Goal: Transaction & Acquisition: Purchase product/service

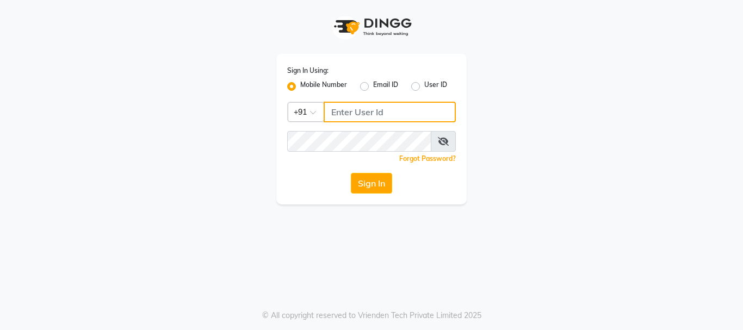
type input "9289973565"
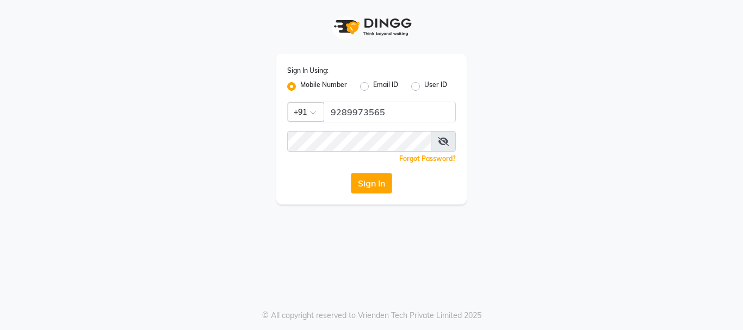
click at [348, 183] on div "Sign In" at bounding box center [371, 183] width 169 height 21
click at [361, 177] on button "Sign In" at bounding box center [371, 183] width 41 height 21
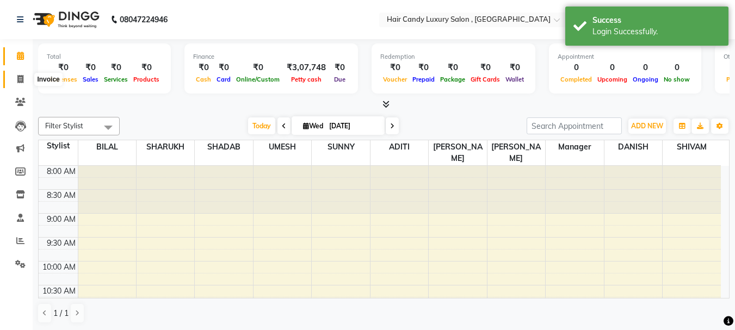
click at [21, 79] on icon at bounding box center [20, 79] width 6 height 8
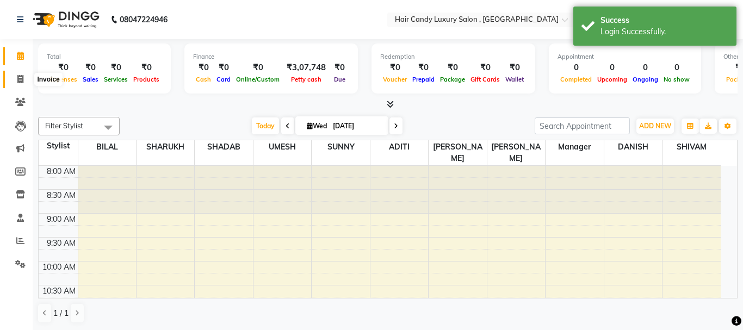
select select "8304"
select select "service"
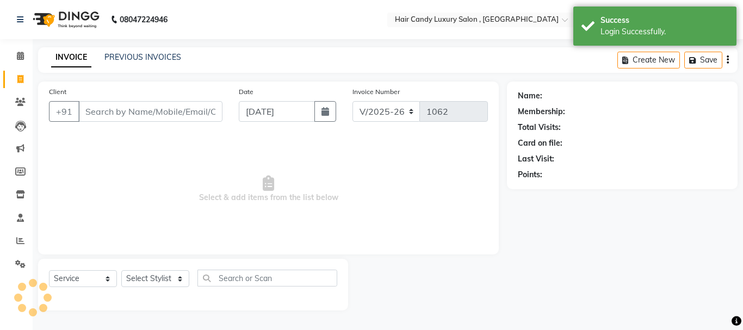
click at [92, 105] on input "Client" at bounding box center [150, 111] width 144 height 21
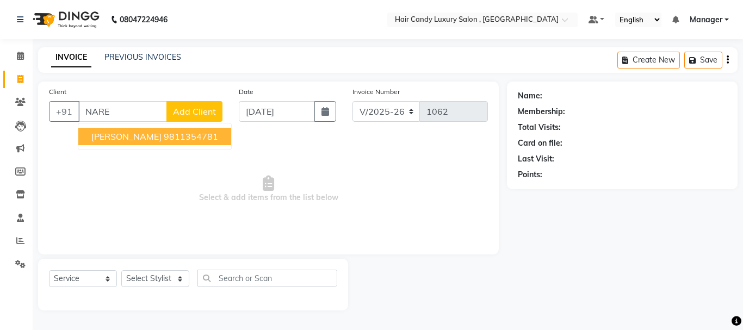
click at [164, 136] on ngb-highlight "9811354781" at bounding box center [191, 136] width 54 height 11
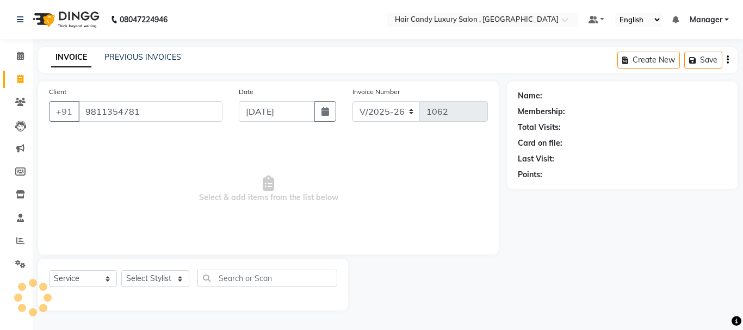
type input "9811354781"
select select "1: Object"
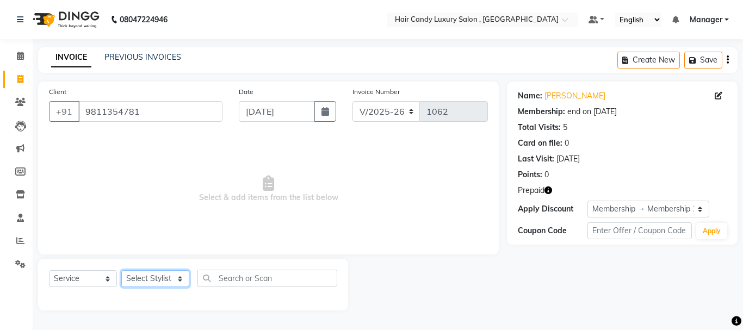
click at [177, 282] on select "Select Stylist [PERSON_NAME] [DEMOGRAPHIC_DATA] Manager Manager [PERSON_NAME] […" at bounding box center [155, 278] width 68 height 17
select select "80576"
click at [121, 270] on select "Select Stylist [PERSON_NAME] [DEMOGRAPHIC_DATA] Manager Manager [PERSON_NAME] […" at bounding box center [155, 278] width 68 height 17
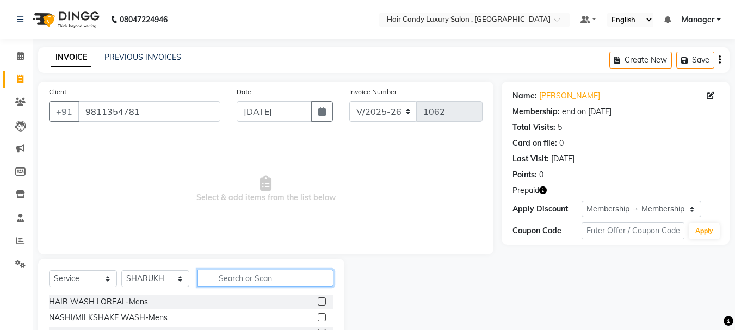
click at [231, 274] on input "text" at bounding box center [266, 278] width 136 height 17
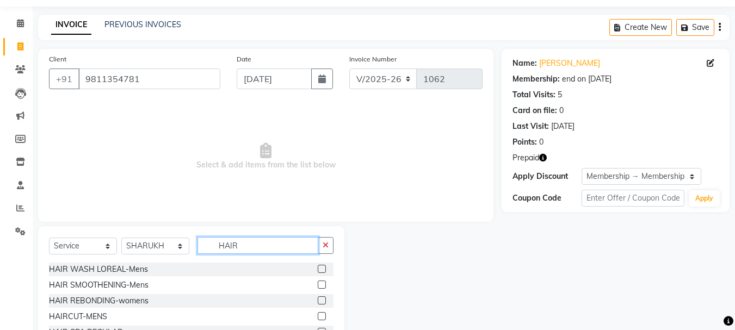
scroll to position [54, 0]
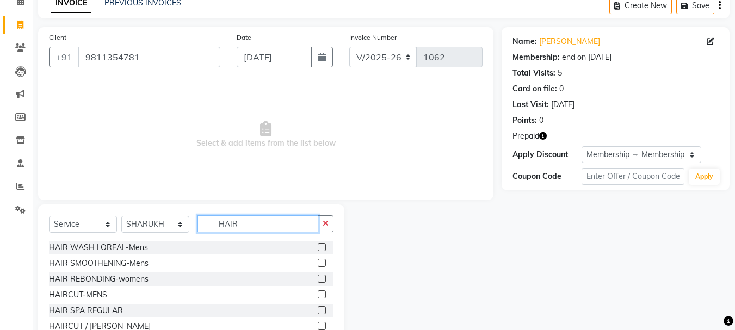
type input "HAIR"
click at [318, 296] on label at bounding box center [322, 295] width 8 height 8
click at [318, 296] on input "checkbox" at bounding box center [321, 295] width 7 height 7
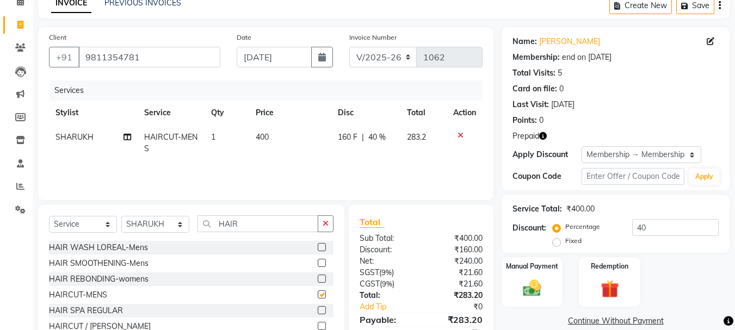
checkbox input "false"
click at [660, 226] on input "40" at bounding box center [675, 227] width 87 height 17
type input "4"
click at [672, 268] on div "Manual Payment Redemption" at bounding box center [616, 282] width 244 height 50
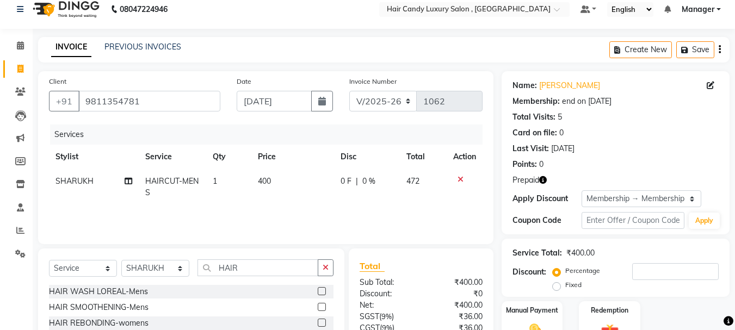
scroll to position [0, 0]
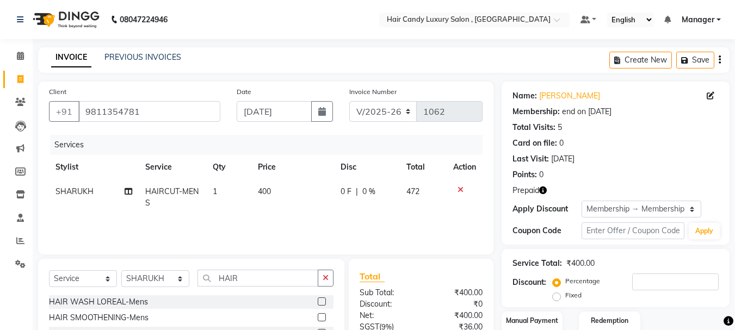
click at [544, 190] on icon "button" at bounding box center [543, 191] width 8 height 8
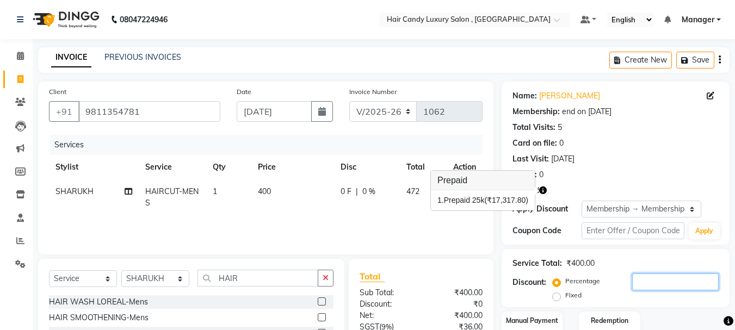
click at [658, 283] on input "number" at bounding box center [675, 282] width 87 height 17
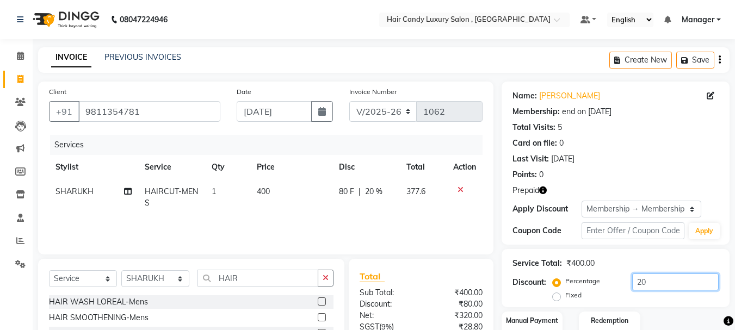
type input "2"
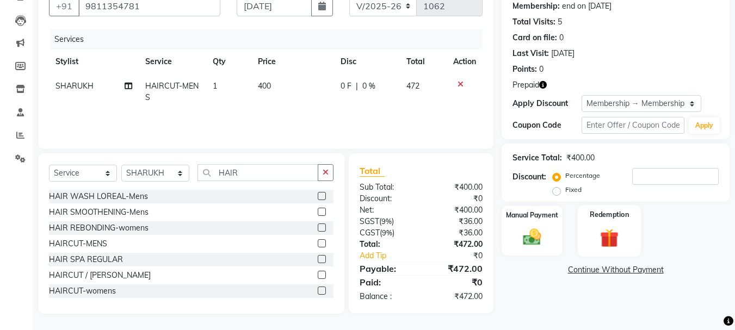
click at [605, 219] on label "Redemption" at bounding box center [609, 214] width 39 height 10
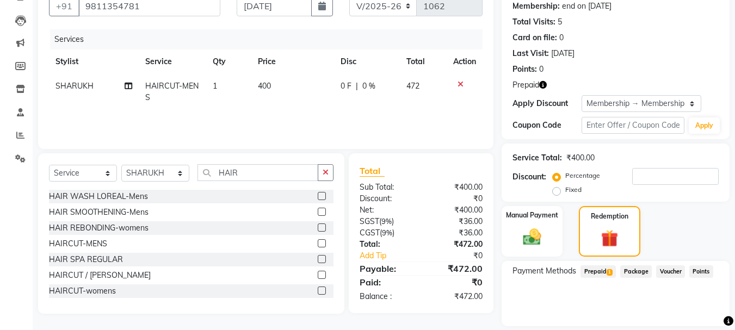
click at [604, 277] on span "Prepaid 1" at bounding box center [598, 272] width 35 height 13
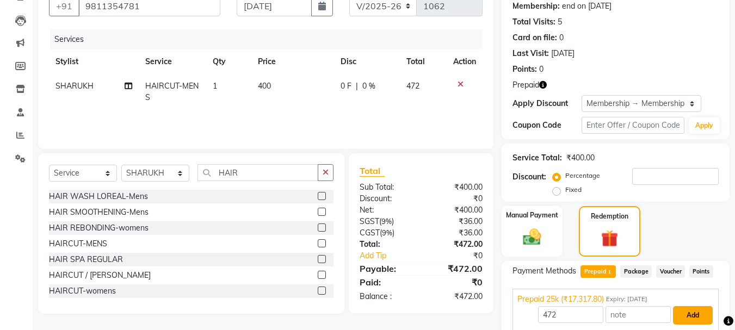
click at [695, 314] on button "Add" at bounding box center [693, 315] width 40 height 19
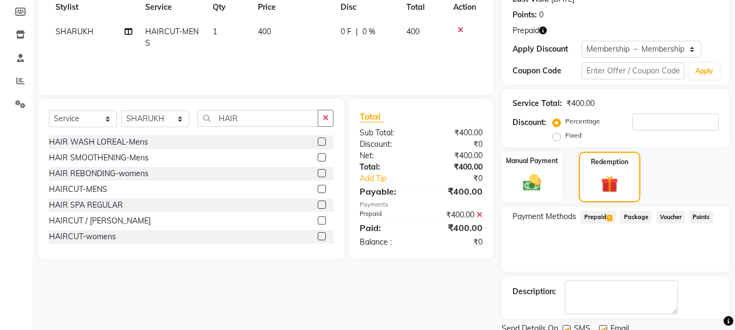
scroll to position [93, 0]
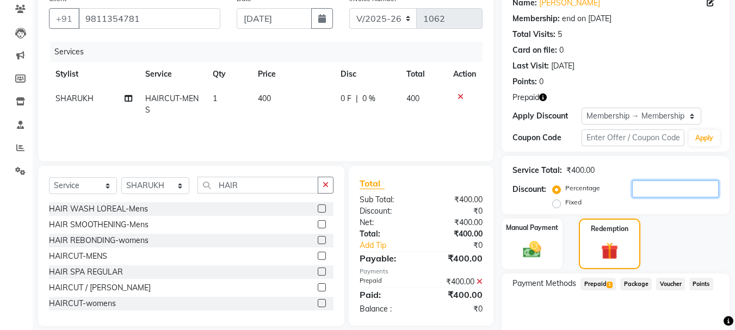
click at [649, 190] on input "number" at bounding box center [675, 189] width 87 height 17
type input "40"
click at [624, 165] on div "Service Total: ₹400.00" at bounding box center [616, 170] width 206 height 11
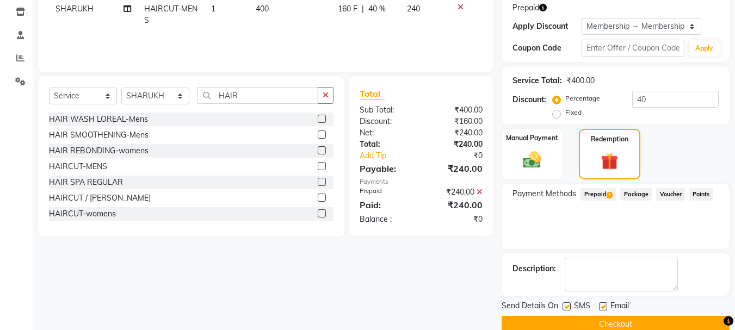
scroll to position [202, 0]
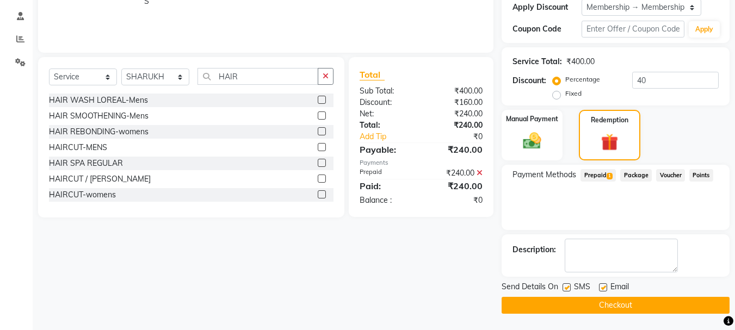
click at [579, 301] on button "Checkout" at bounding box center [616, 305] width 228 height 17
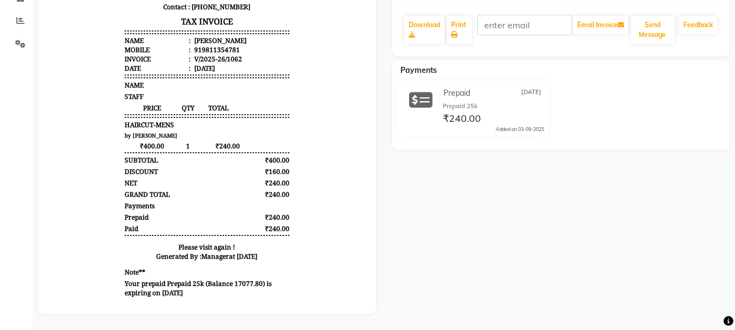
select select "service"
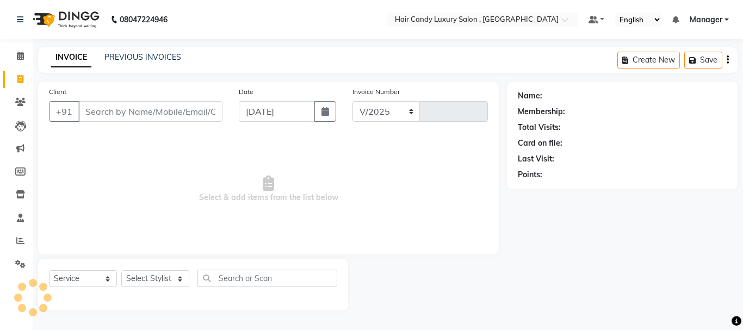
select select "8304"
type input "1063"
click at [125, 110] on input "Client" at bounding box center [150, 111] width 144 height 21
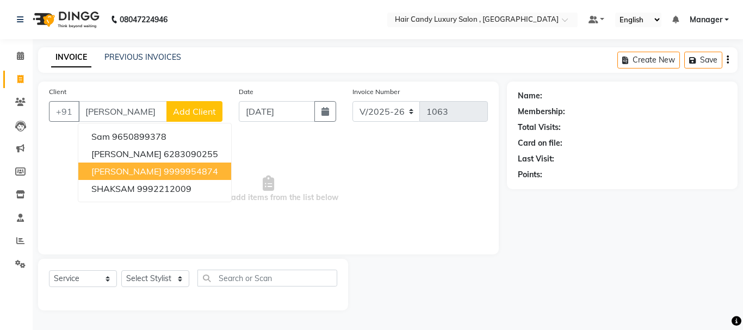
click at [164, 173] on ngb-highlight "9999954874" at bounding box center [191, 171] width 54 height 11
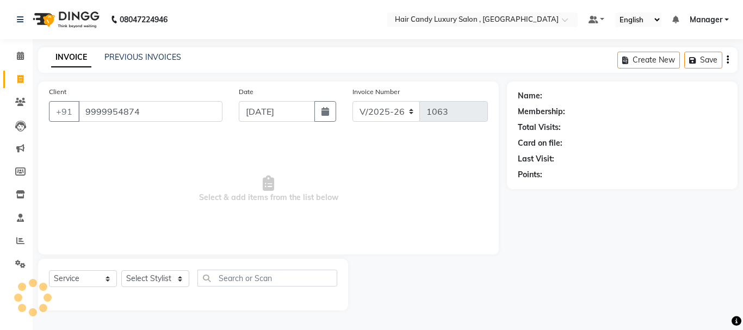
type input "9999954874"
select select "1: Object"
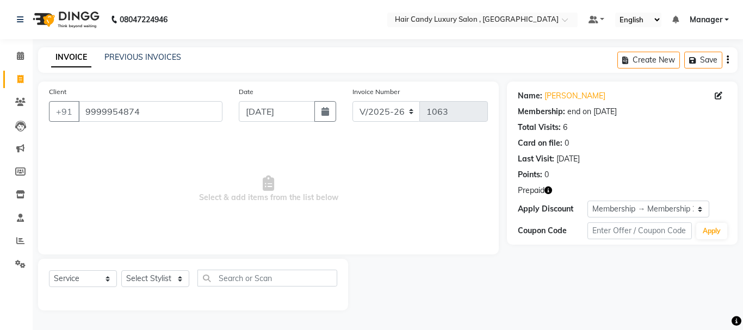
click at [550, 191] on icon "button" at bounding box center [549, 191] width 8 height 8
click at [453, 256] on div "Client [PHONE_NUMBER] Date [DATE] Invoice Number V/2025 V/[PHONE_NUMBER] Select…" at bounding box center [268, 196] width 477 height 229
click at [20, 57] on icon at bounding box center [20, 56] width 7 height 8
click at [173, 108] on input "9999954874" at bounding box center [150, 111] width 144 height 21
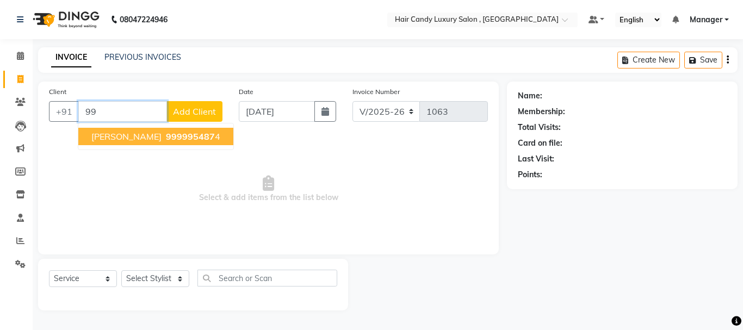
type input "9"
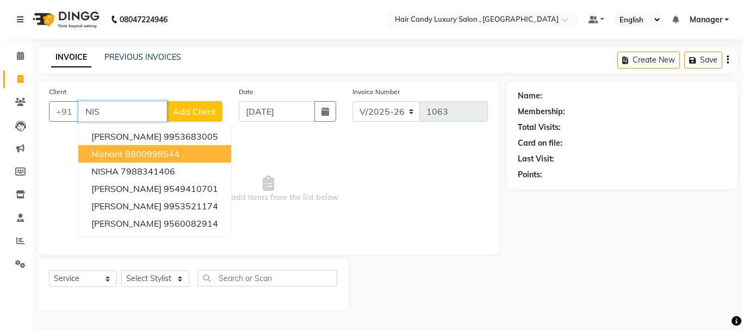
click at [177, 154] on ngb-highlight "8800998544" at bounding box center [152, 154] width 54 height 11
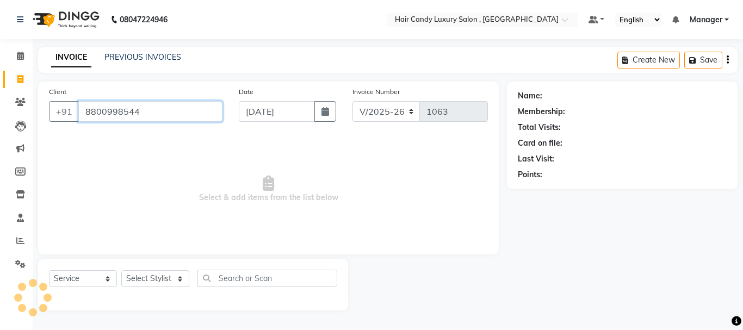
type input "8800998544"
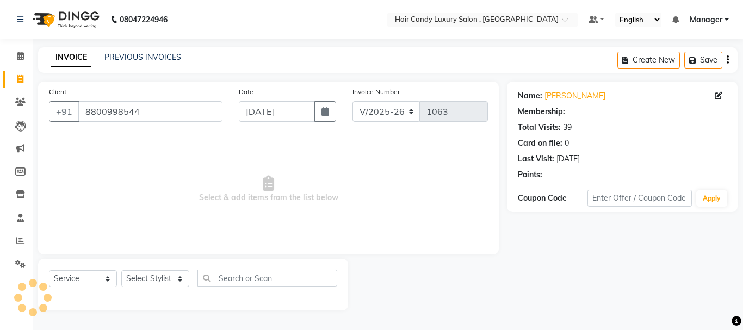
select select "1: Object"
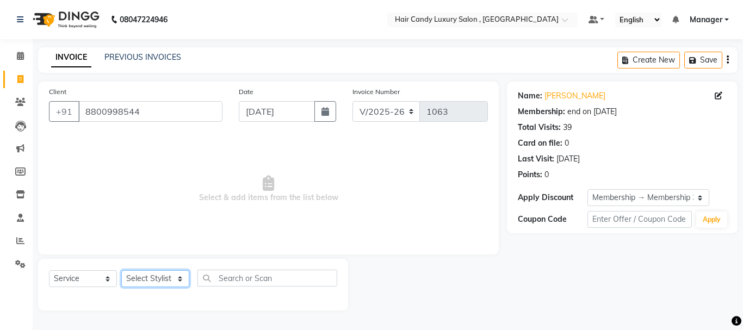
click at [157, 283] on select "Select Stylist [PERSON_NAME] [DEMOGRAPHIC_DATA] Manager Manager [PERSON_NAME] […" at bounding box center [155, 278] width 68 height 17
select select "80577"
click at [121, 270] on select "Select Stylist [PERSON_NAME] [DEMOGRAPHIC_DATA] Manager Manager [PERSON_NAME] […" at bounding box center [155, 278] width 68 height 17
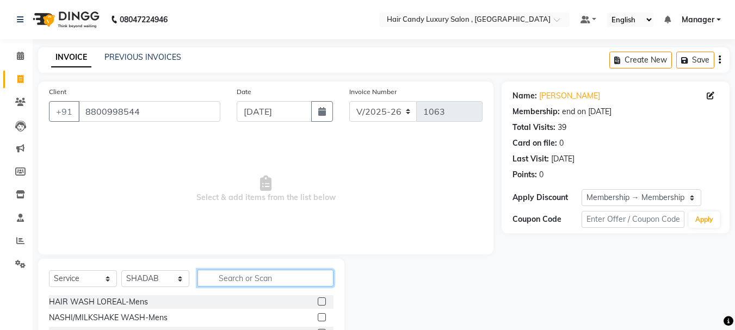
click at [232, 279] on input "text" at bounding box center [266, 278] width 136 height 17
type input "HAIRCUT"
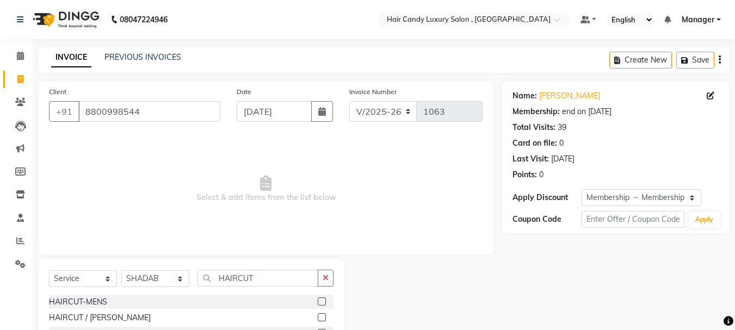
click at [322, 301] on label at bounding box center [322, 302] width 8 height 8
click at [322, 301] on input "checkbox" at bounding box center [321, 302] width 7 height 7
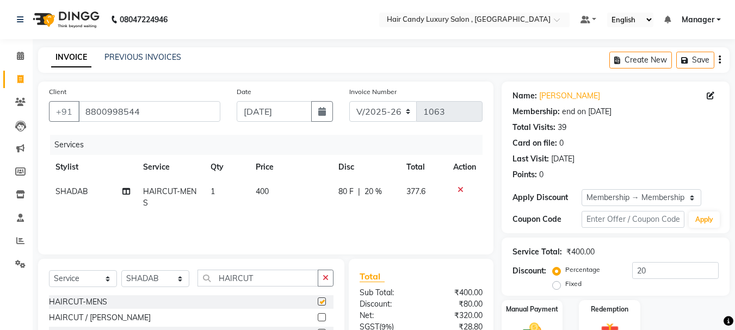
checkbox input "false"
drag, startPoint x: 266, startPoint y: 276, endPoint x: 266, endPoint y: 266, distance: 10.4
click at [266, 276] on input "HAIRCUT" at bounding box center [258, 278] width 121 height 17
click at [319, 316] on label at bounding box center [322, 317] width 8 height 8
click at [319, 316] on input "checkbox" at bounding box center [321, 318] width 7 height 7
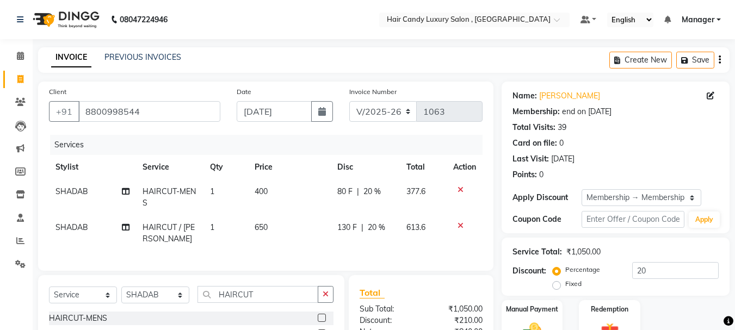
checkbox input "false"
click at [281, 226] on td "650" at bounding box center [289, 233] width 82 height 36
select select "80577"
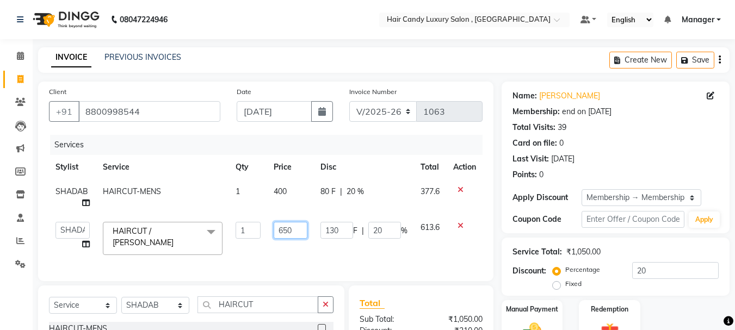
click at [299, 231] on input "650" at bounding box center [291, 230] width 34 height 17
type input "6"
type input "700"
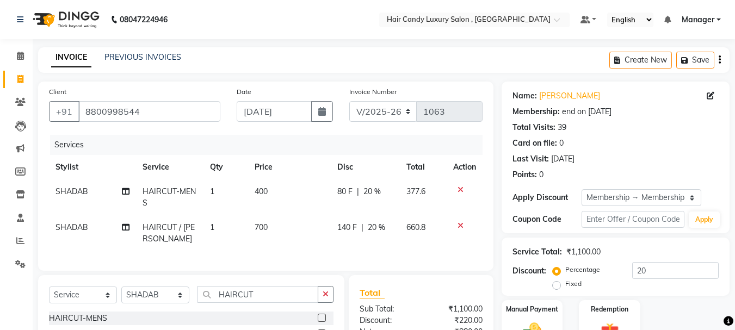
drag, startPoint x: 260, startPoint y: 246, endPoint x: 323, endPoint y: 246, distance: 63.7
click at [260, 246] on tr "[PERSON_NAME] HAIRCUT / [PERSON_NAME] 1 700 140 F | 20 % 660.8" at bounding box center [266, 233] width 434 height 36
click at [459, 189] on icon at bounding box center [461, 190] width 6 height 8
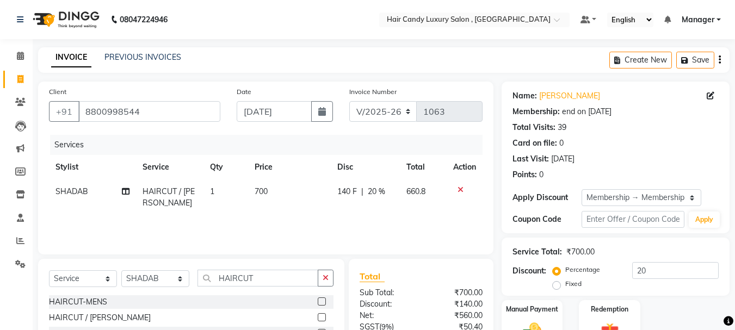
click at [269, 192] on td "700" at bounding box center [289, 198] width 82 height 36
select select "80577"
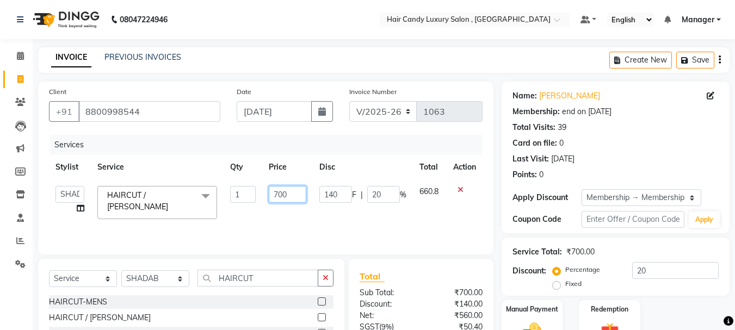
click at [291, 195] on input "700" at bounding box center [288, 194] width 38 height 17
type input "750"
click at [286, 215] on td "750" at bounding box center [287, 203] width 51 height 46
select select "80577"
click at [393, 195] on input "20" at bounding box center [384, 194] width 33 height 17
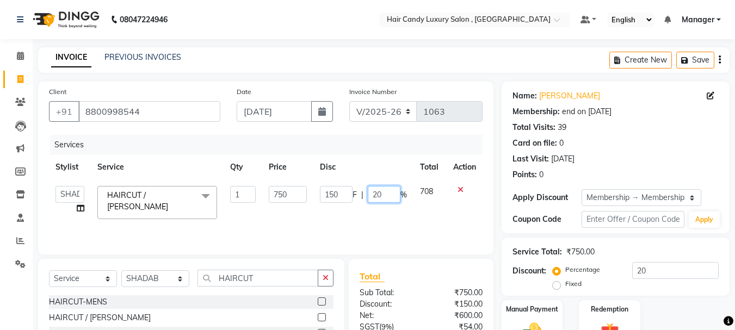
type input "2"
click at [364, 226] on div "Services Stylist Service Qty Price Disc Total Action ADITI BILAL [DEMOGRAPHIC_D…" at bounding box center [266, 189] width 434 height 109
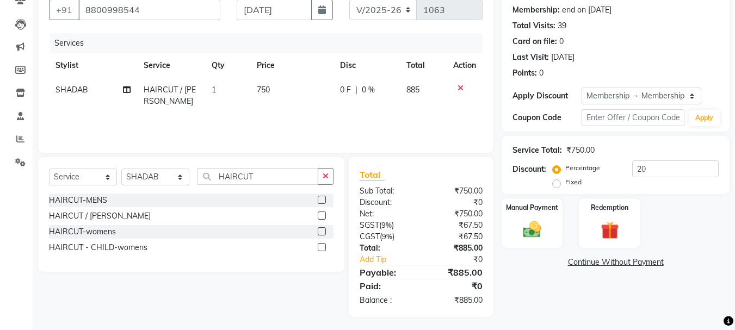
scroll to position [105, 0]
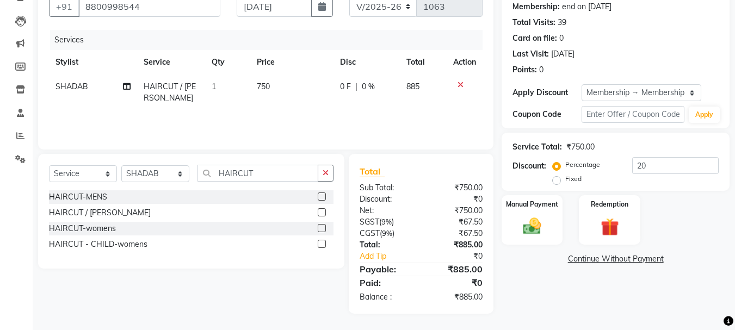
click at [282, 85] on td "750" at bounding box center [291, 93] width 83 height 36
select select "80577"
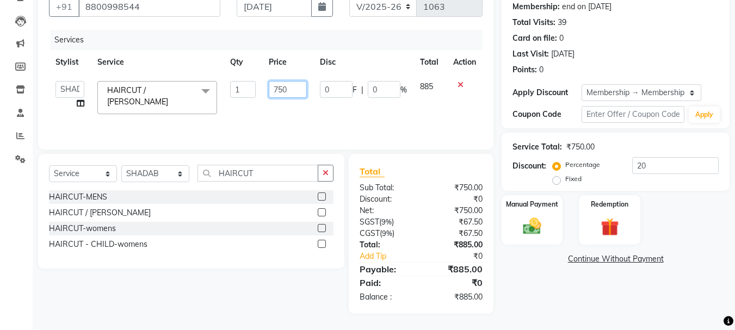
click at [299, 90] on input "750" at bounding box center [288, 89] width 38 height 17
type input "700"
click at [332, 109] on tr "ADITI BILAL [DEMOGRAPHIC_DATA] Manager Manager [PERSON_NAME] [PERSON_NAME] [PER…" at bounding box center [266, 98] width 434 height 46
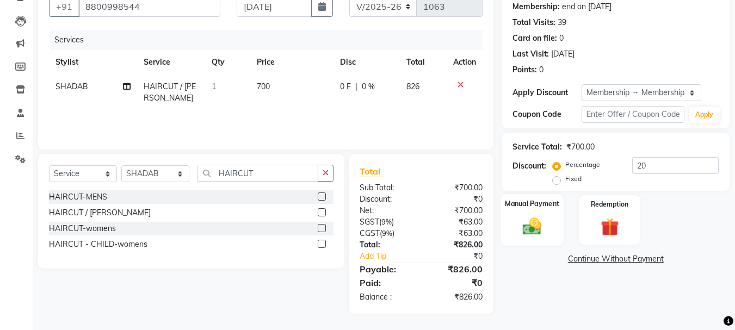
click at [546, 217] on img at bounding box center [532, 226] width 30 height 22
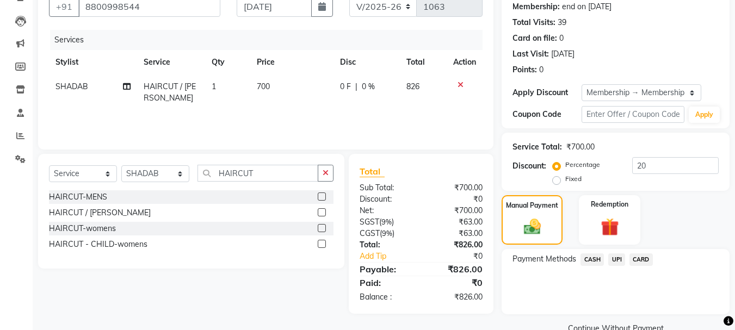
click at [591, 254] on span "CASH" at bounding box center [592, 260] width 23 height 13
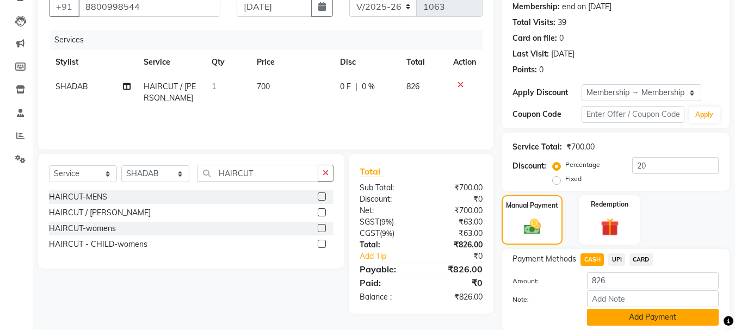
click at [624, 316] on button "Add Payment" at bounding box center [653, 317] width 132 height 17
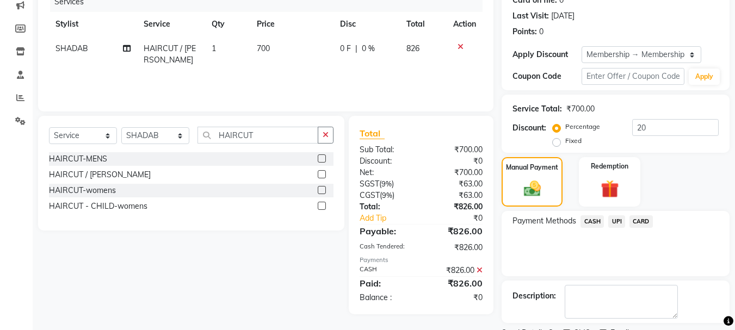
scroll to position [189, 0]
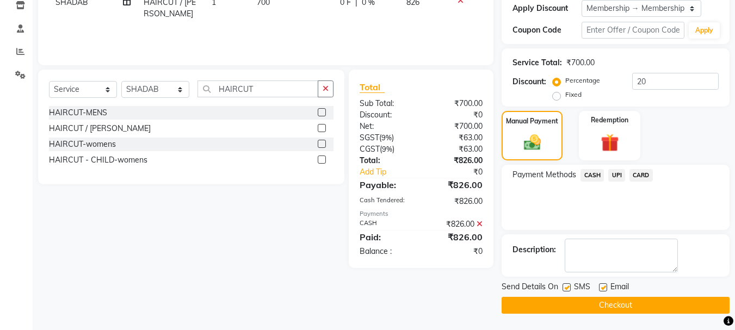
click at [637, 301] on button "Checkout" at bounding box center [616, 305] width 228 height 17
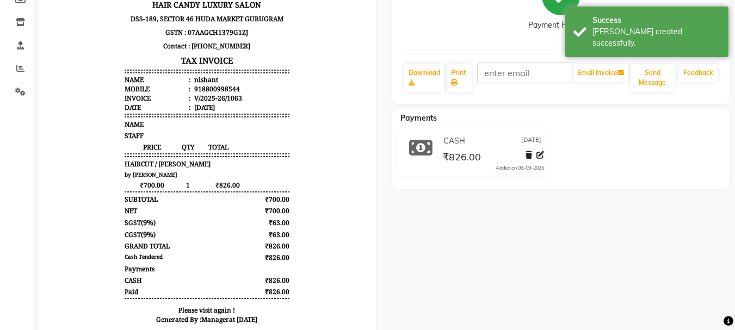
scroll to position [220, 0]
